Goal: Find specific page/section: Find specific page/section

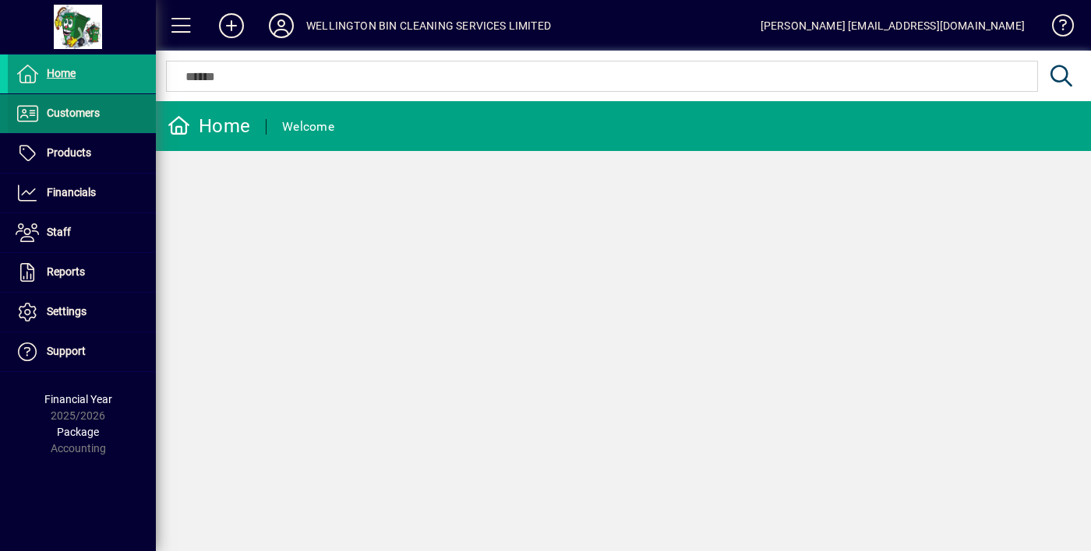
click at [77, 124] on span at bounding box center [82, 113] width 148 height 37
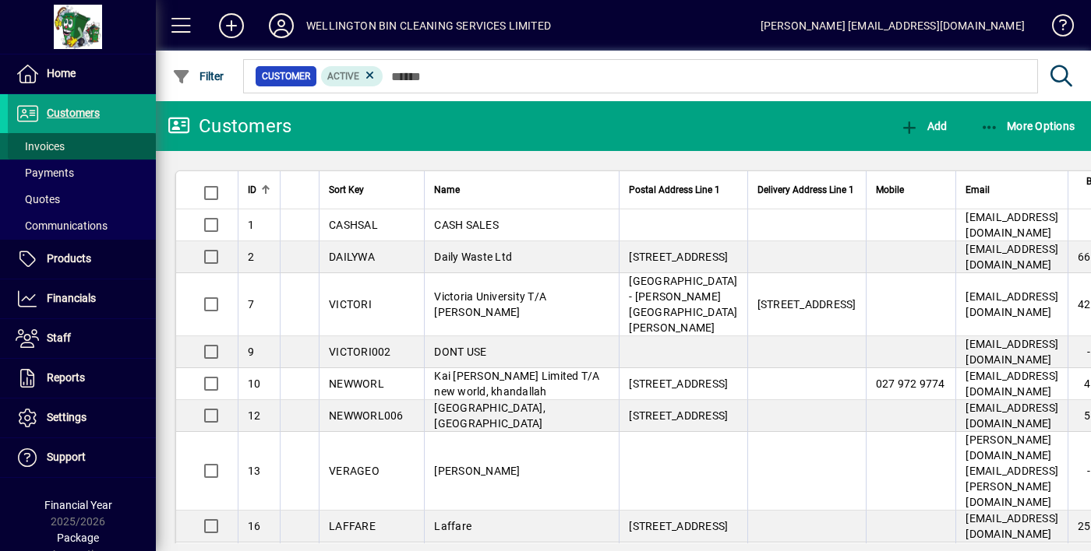
click at [58, 144] on span "Invoices" at bounding box center [40, 146] width 49 height 12
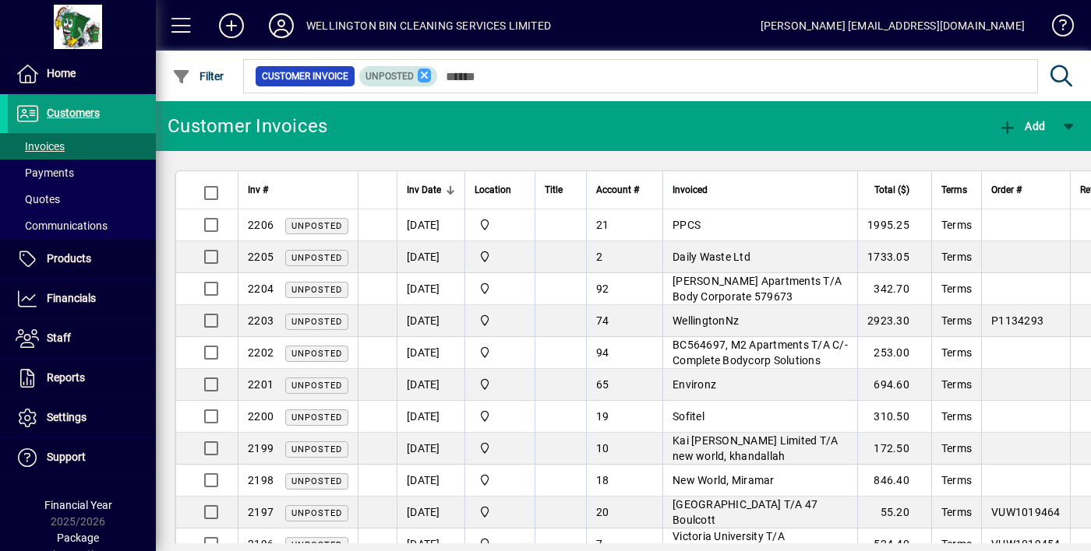
click at [428, 76] on icon at bounding box center [425, 76] width 14 height 14
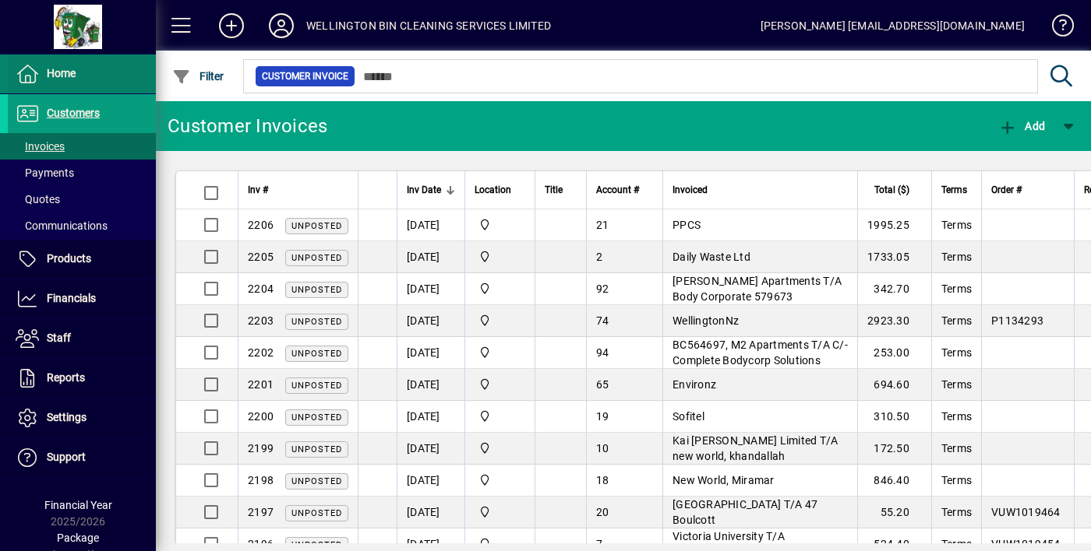
click at [38, 86] on span at bounding box center [82, 73] width 148 height 37
